Goal: Task Accomplishment & Management: Use online tool/utility

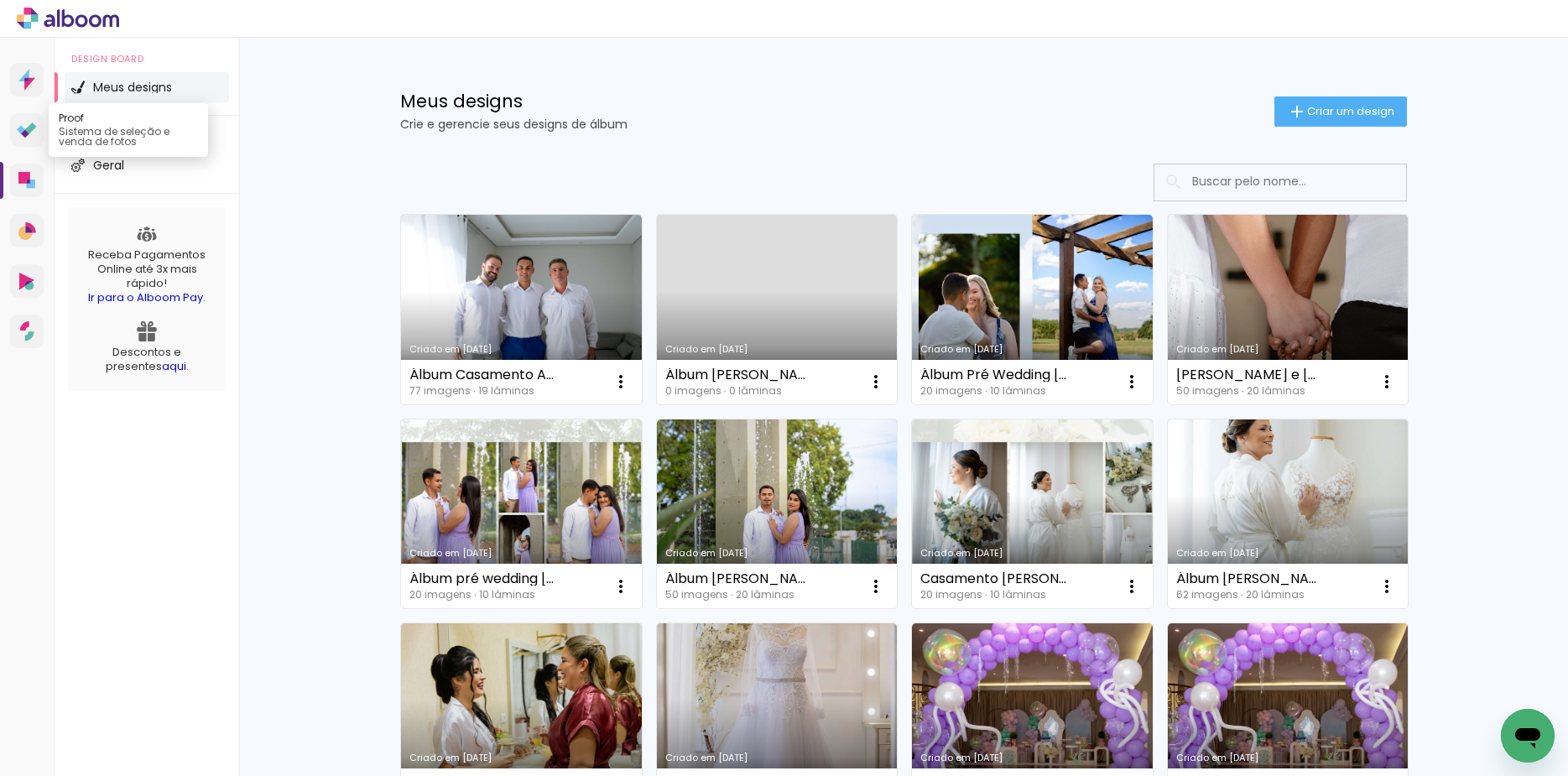
click at [23, 142] on link "Proof Sistema de seleção e venda de fotos" at bounding box center [27, 130] width 34 height 34
